Goal: Check status: Check status

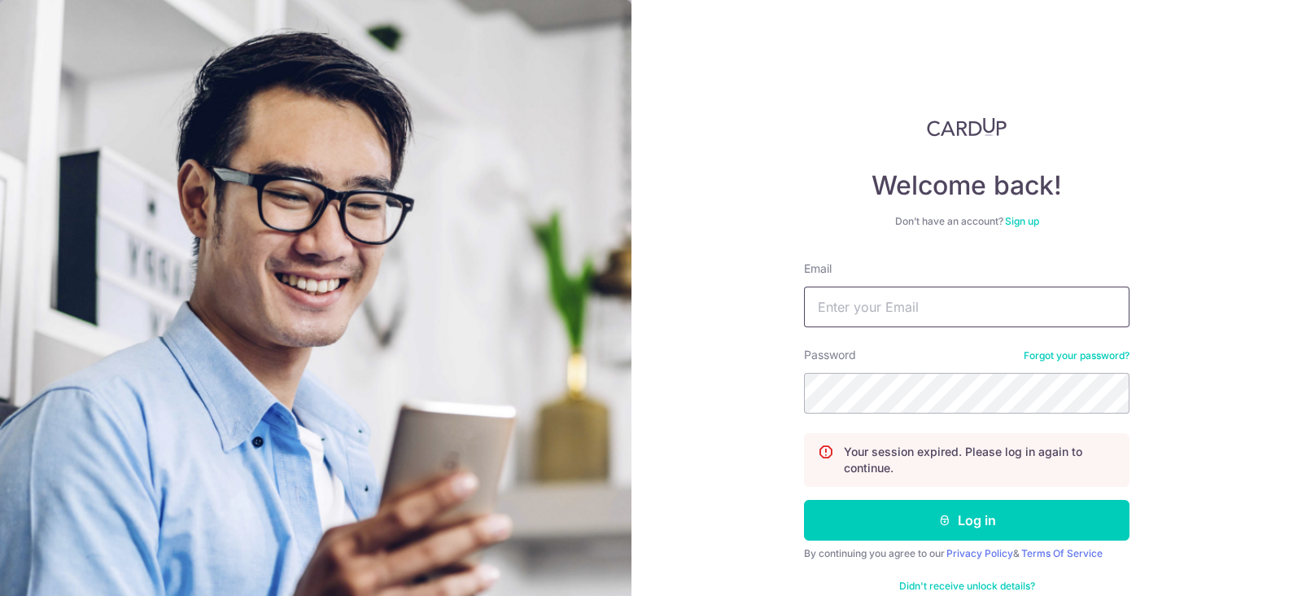
click at [912, 317] on input "Email" at bounding box center [966, 306] width 325 height 41
type input "[EMAIL_ADDRESS][DOMAIN_NAME]"
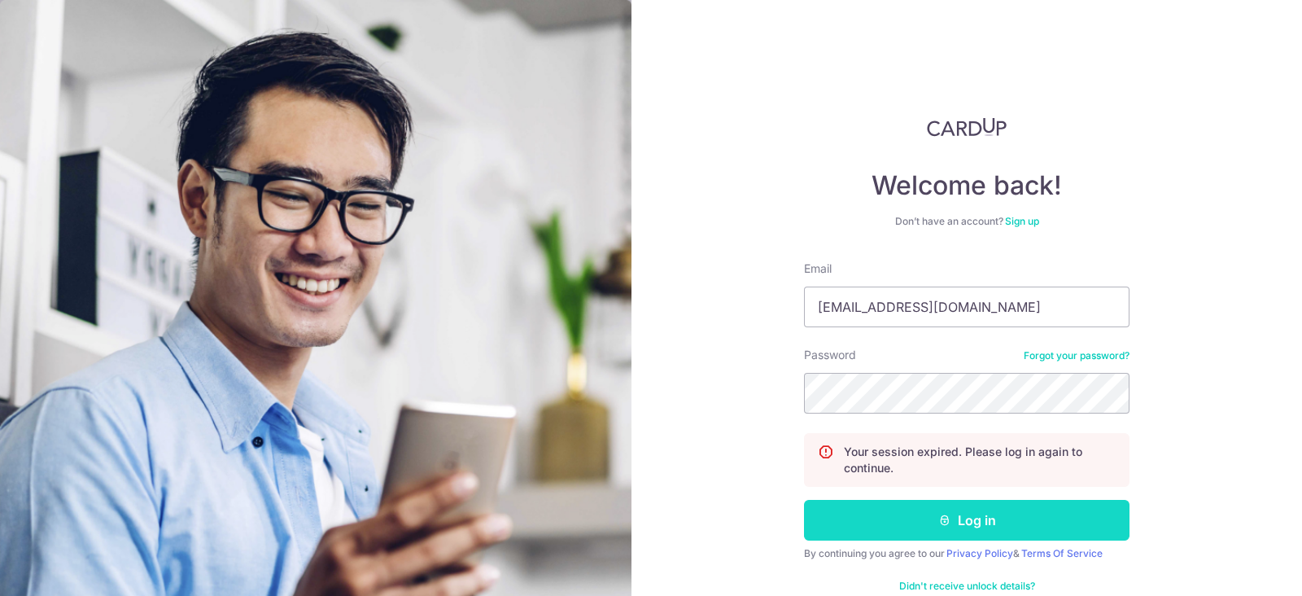
click at [952, 514] on button "Log in" at bounding box center [966, 520] width 325 height 41
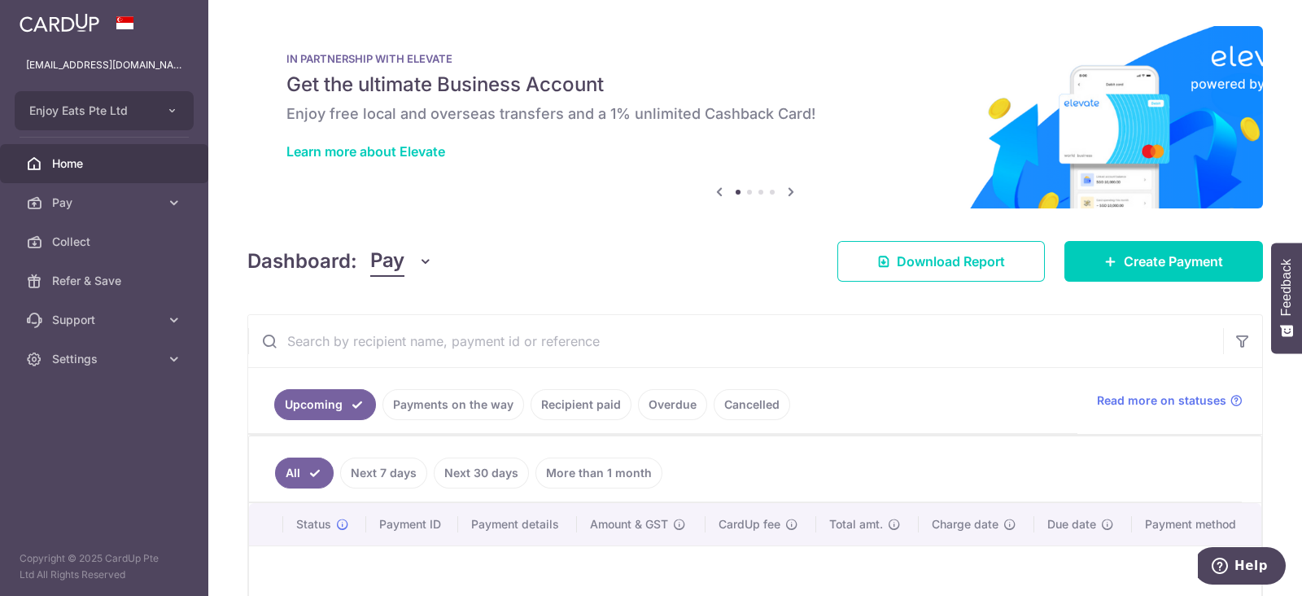
click at [456, 416] on link "Payments on the way" at bounding box center [453, 404] width 142 height 31
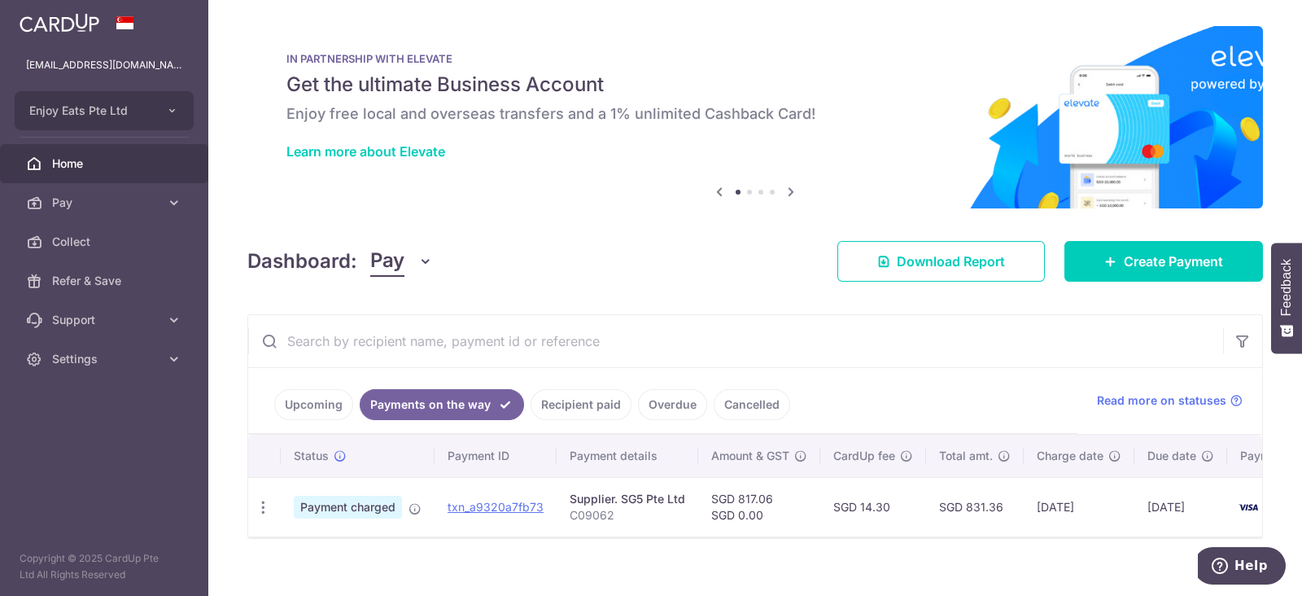
scroll to position [28, 0]
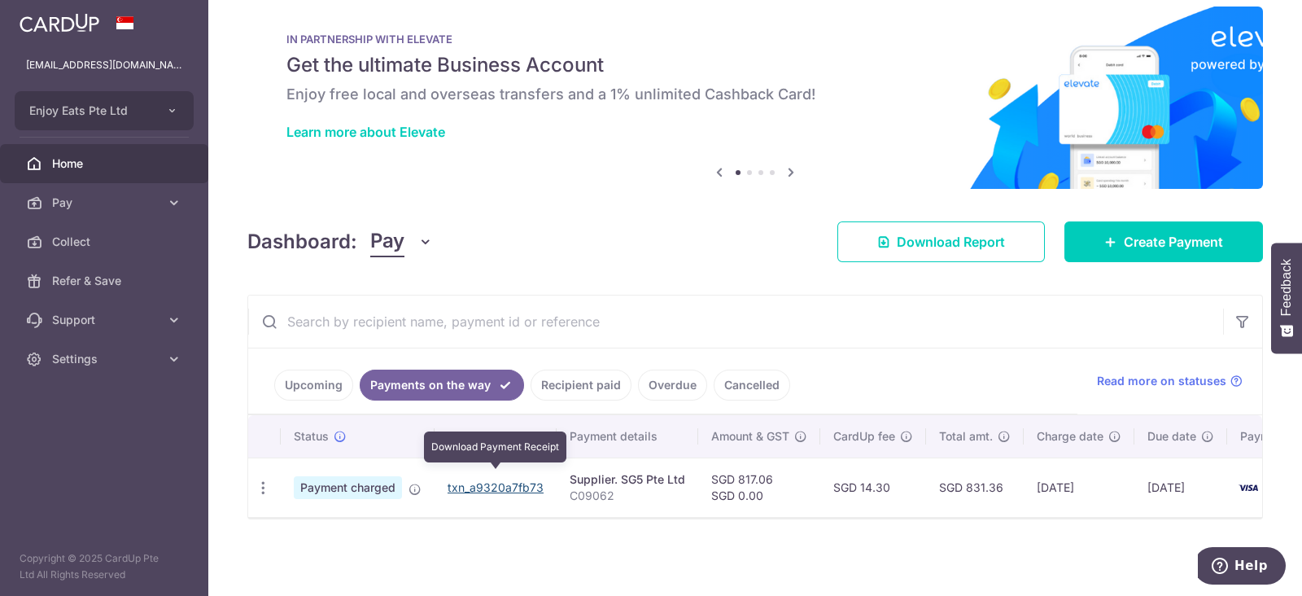
click at [508, 482] on link "txn_a9320a7fb73" at bounding box center [496, 487] width 96 height 14
